Goal: Feedback & Contribution: Submit feedback/report problem

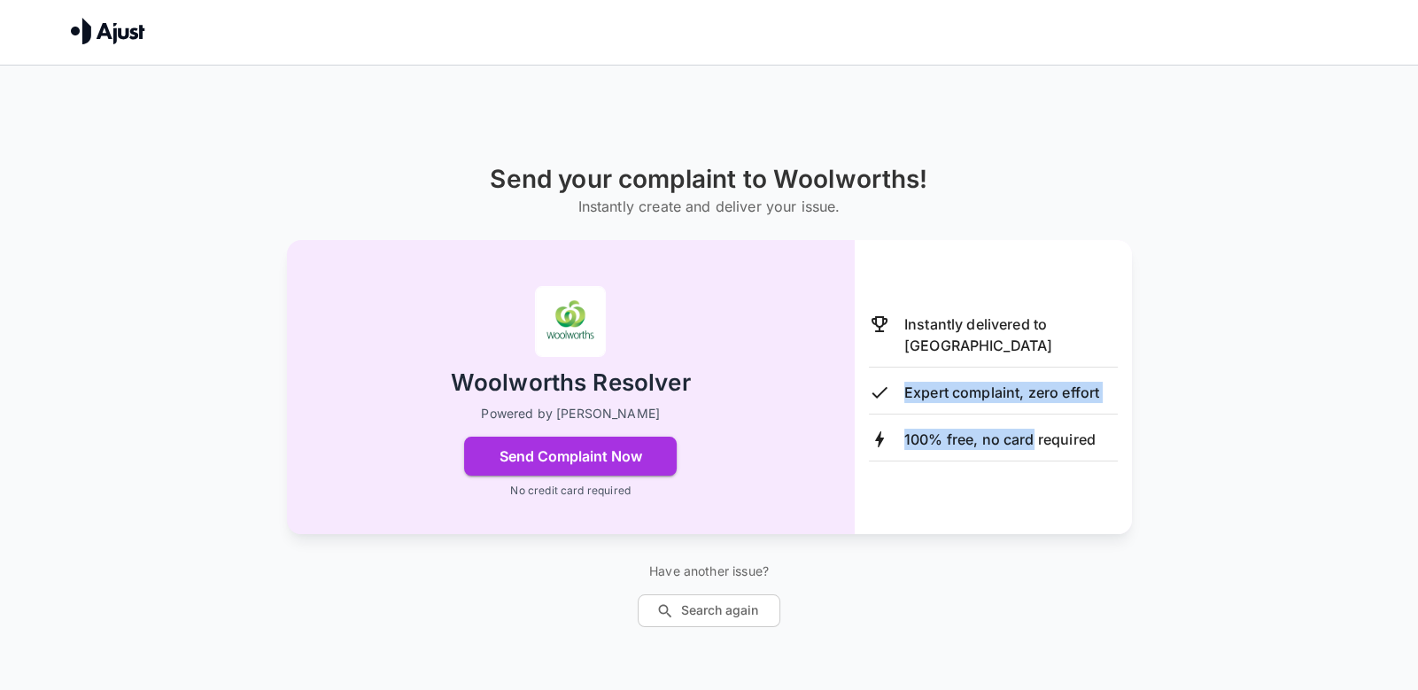
drag, startPoint x: 1105, startPoint y: 432, endPoint x: 1032, endPoint y: 507, distance: 104.6
click at [1100, 461] on div "Instantly delivered to Woolworths Expert complaint, zero effort 100% free, no c…" at bounding box center [993, 387] width 249 height 148
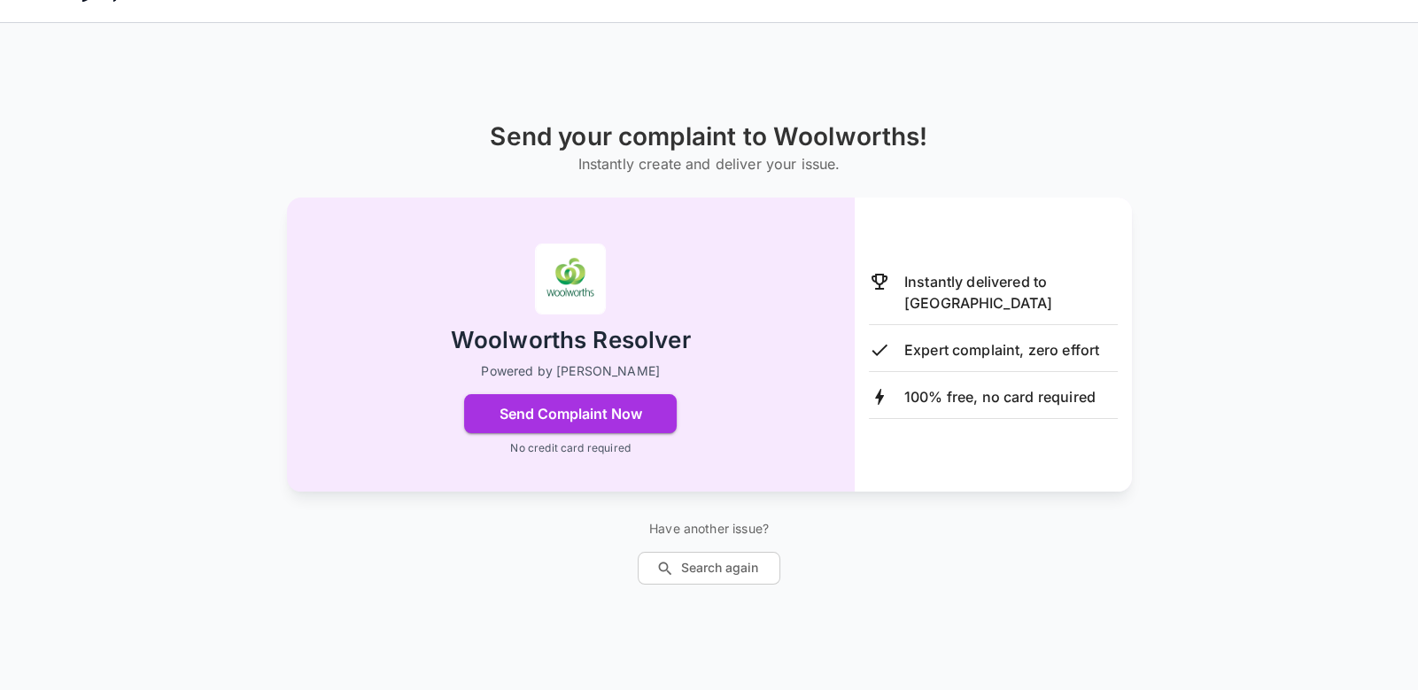
click at [798, 589] on div "Send your complaint to Woolworths! Instantly create and deliver your issue. Woo…" at bounding box center [709, 368] width 1418 height 690
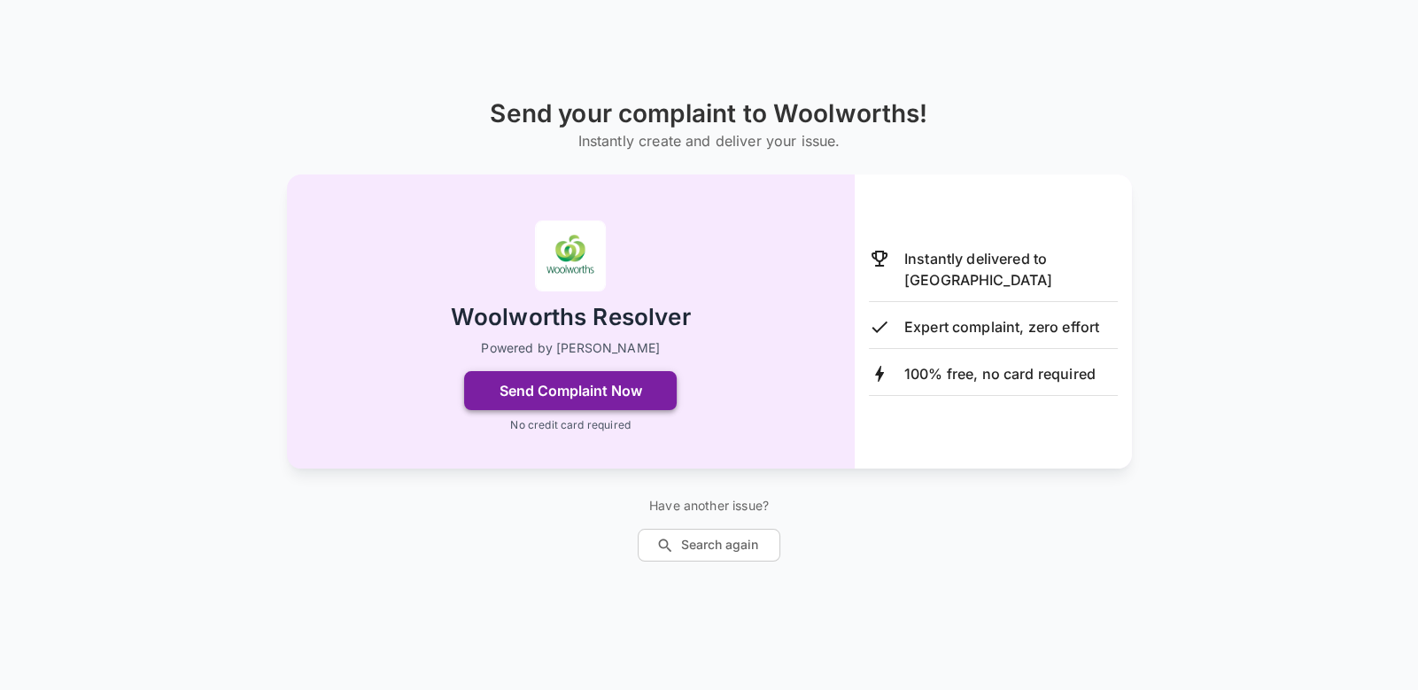
click at [466, 396] on button "Send Complaint Now" at bounding box center [570, 390] width 213 height 39
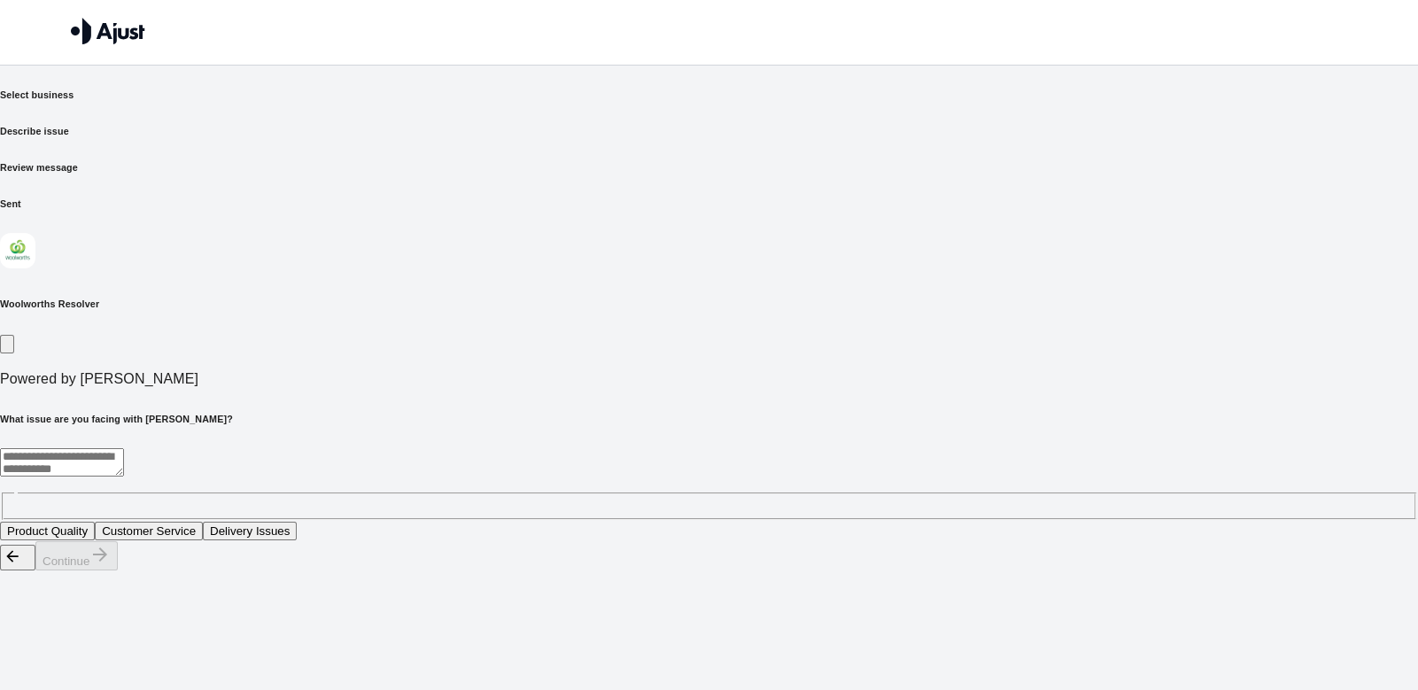
scroll to position [0, 0]
click at [203, 522] on button "Customer Service" at bounding box center [149, 531] width 108 height 19
drag, startPoint x: 1092, startPoint y: 657, endPoint x: 1100, endPoint y: 661, distance: 9.1
click at [111, 565] on icon "button" at bounding box center [99, 554] width 21 height 21
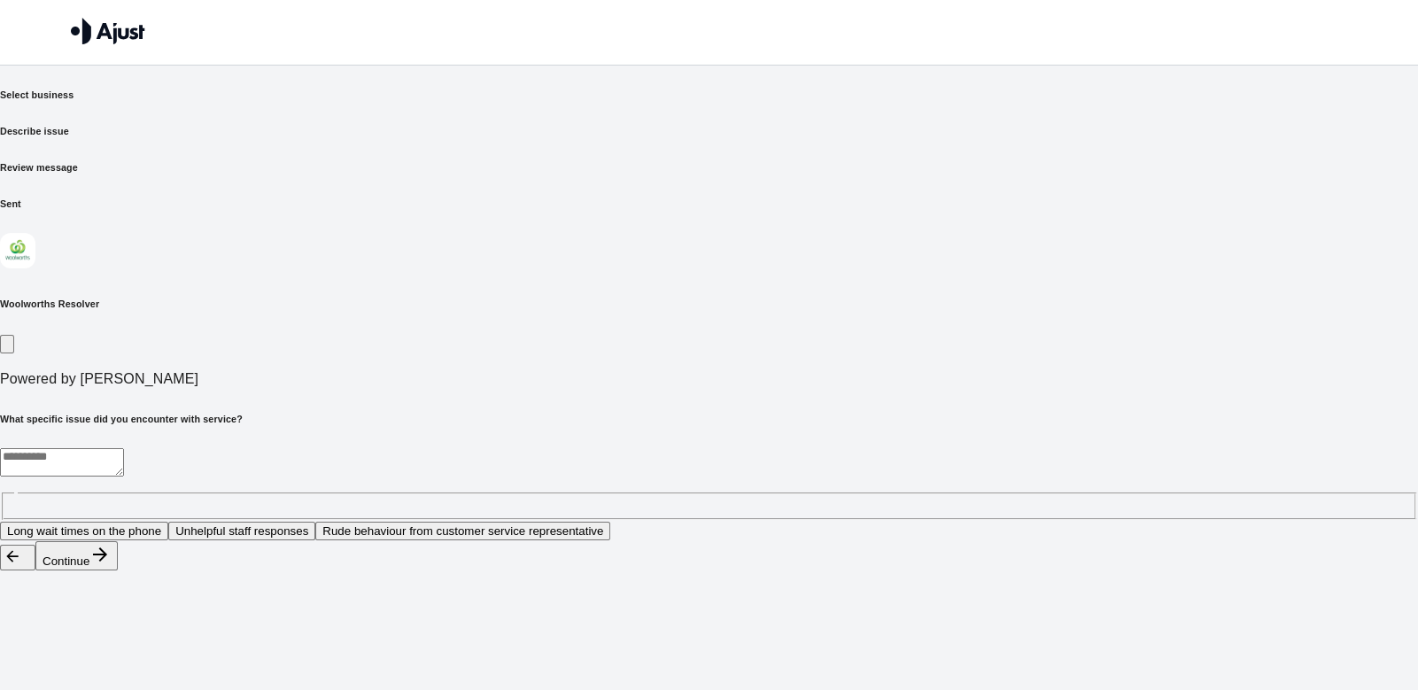
click at [315, 522] on button "Unhelpful staff responses" at bounding box center [241, 531] width 147 height 19
drag, startPoint x: 1064, startPoint y: 655, endPoint x: 1058, endPoint y: 647, distance: 10.1
click at [118, 570] on button "Continue" at bounding box center [76, 555] width 82 height 29
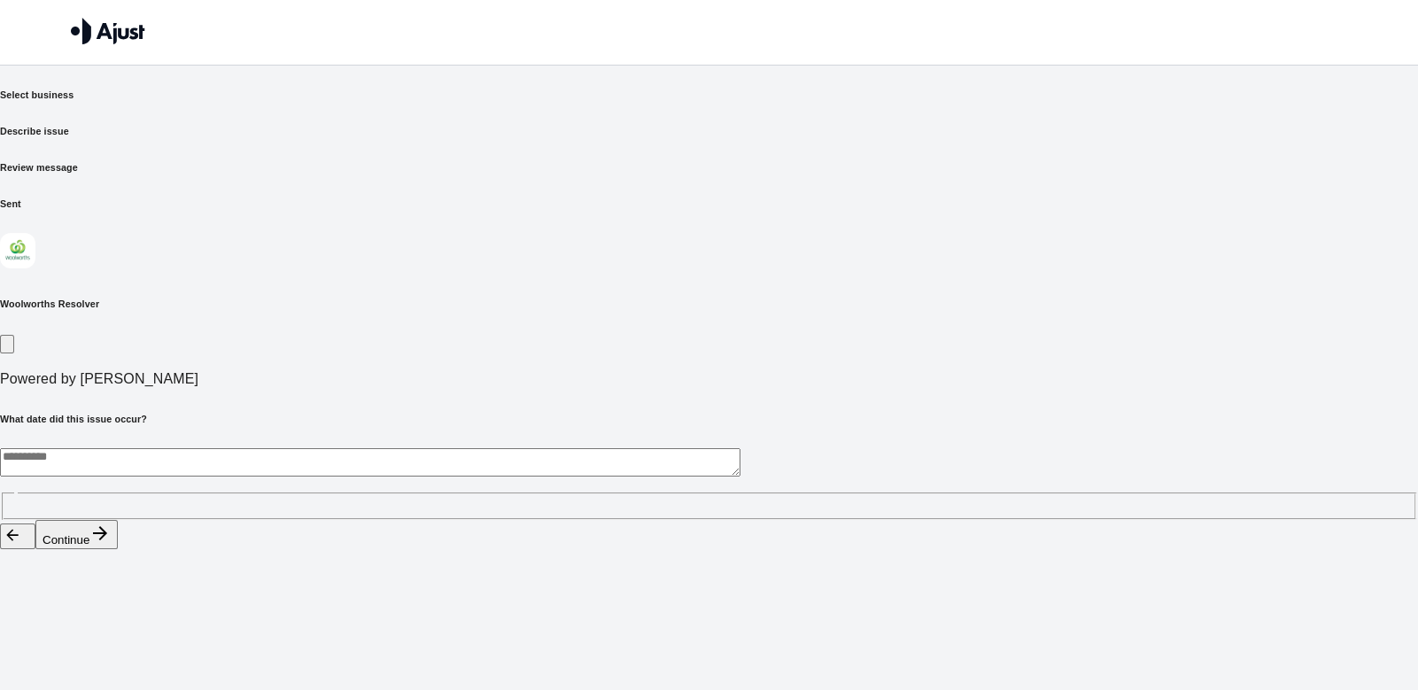
drag, startPoint x: 481, startPoint y: 364, endPoint x: 375, endPoint y: 426, distance: 122.3
click at [478, 448] on textarea at bounding box center [370, 462] width 740 height 28
type textarea "**********"
drag, startPoint x: 1079, startPoint y: 652, endPoint x: 1071, endPoint y: 675, distance: 24.4
click at [118, 549] on button "Continue" at bounding box center [76, 534] width 82 height 29
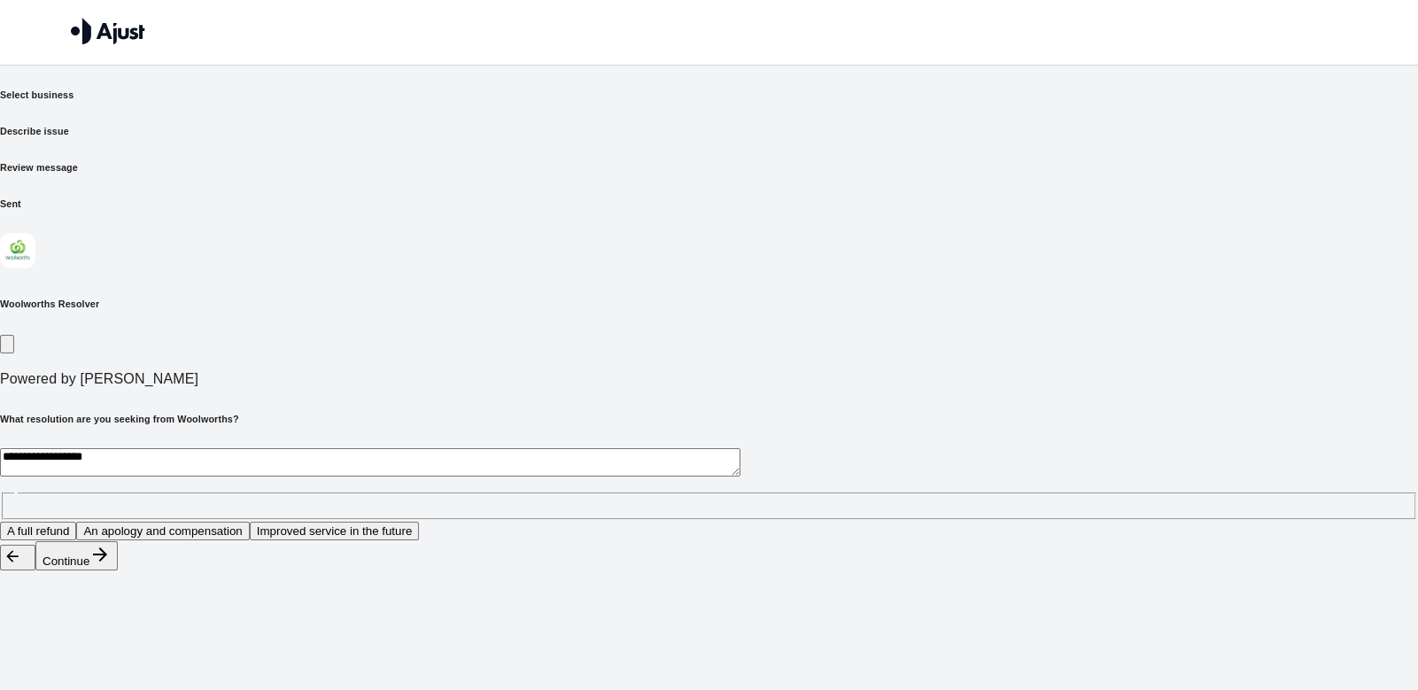
click at [420, 522] on button "Improved service in the future" at bounding box center [335, 531] width 170 height 19
click at [118, 570] on button "Continue" at bounding box center [76, 555] width 82 height 29
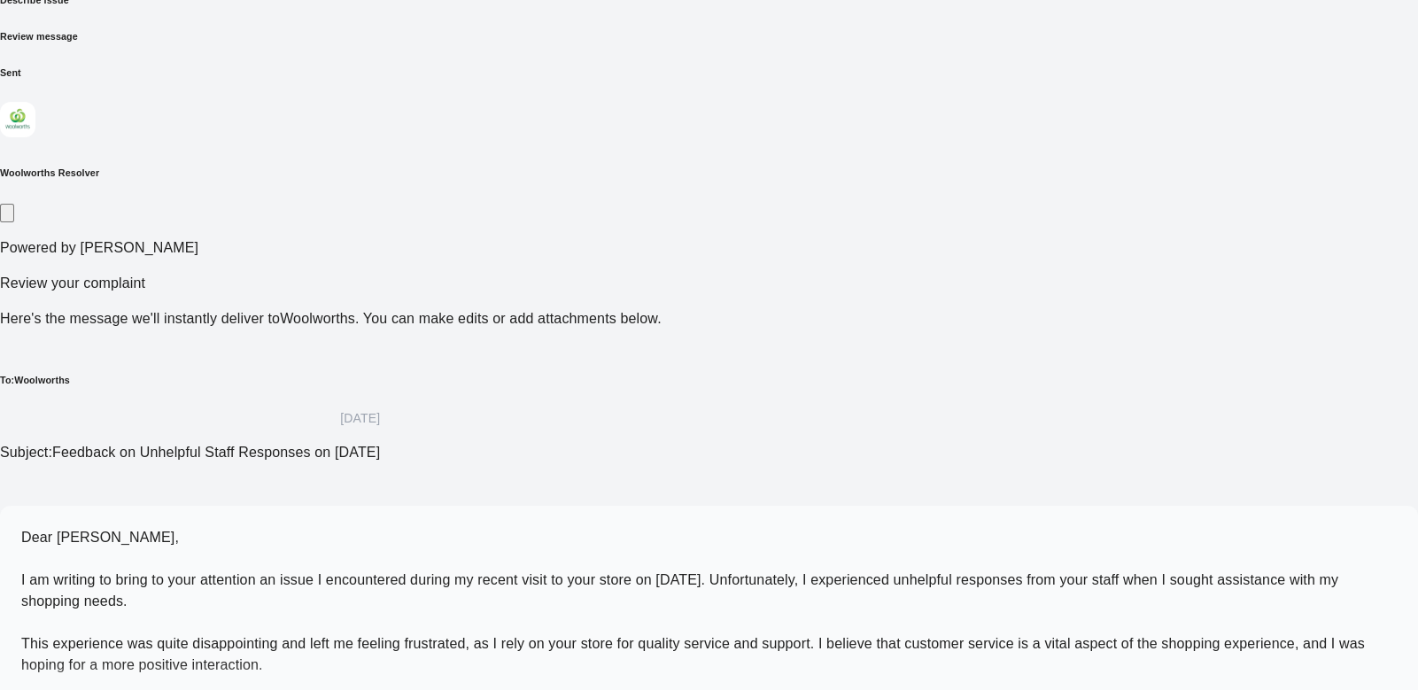
scroll to position [132, 0]
